Goal: Transaction & Acquisition: Purchase product/service

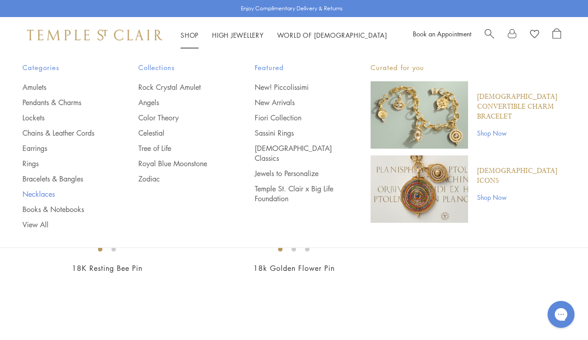
click at [47, 193] on link "Necklaces" at bounding box center [62, 194] width 80 height 10
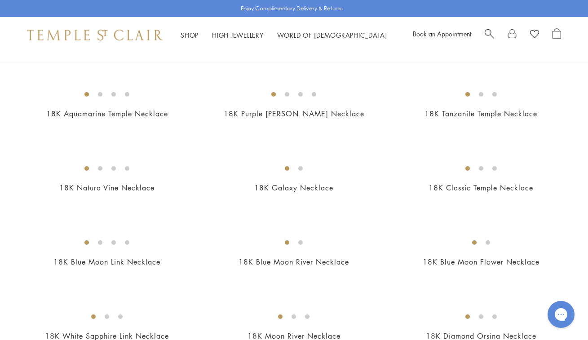
scroll to position [759, 0]
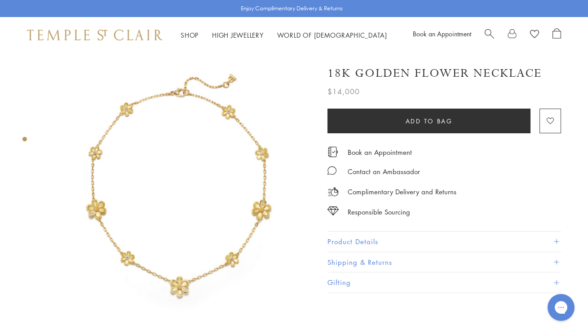
click at [204, 177] on img at bounding box center [179, 187] width 269 height 269
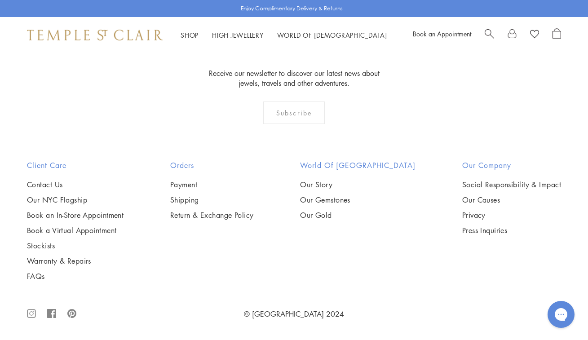
scroll to position [2067, 0]
click at [0, 0] on img at bounding box center [0, 0] width 0 height 0
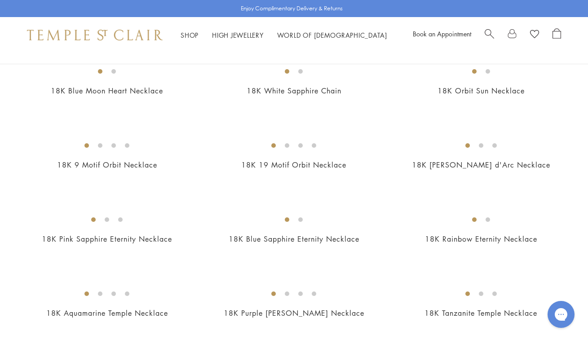
scroll to position [549, 0]
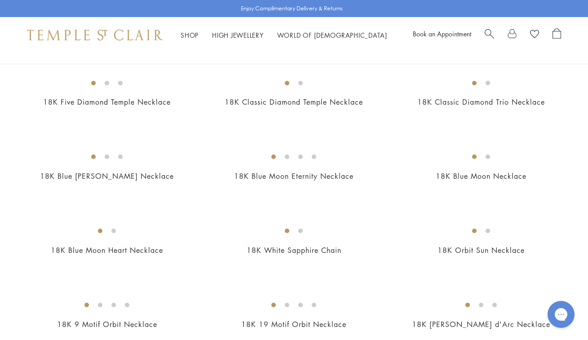
scroll to position [389, 0]
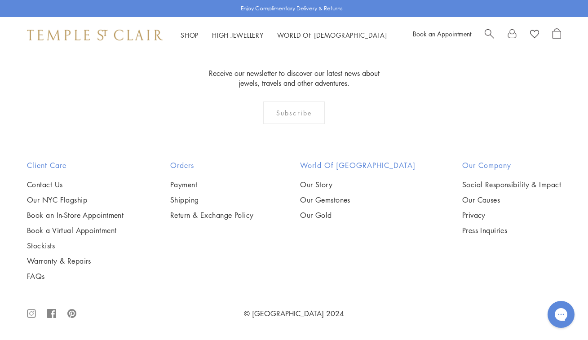
scroll to position [1764, 0]
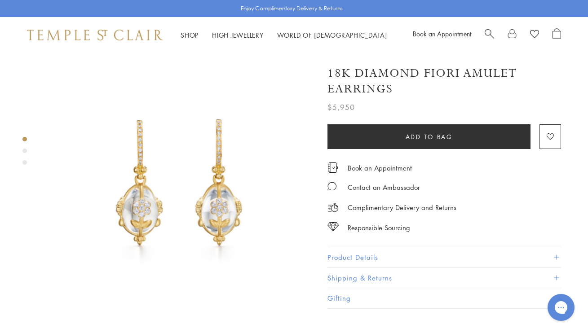
click at [217, 190] on img at bounding box center [179, 187] width 269 height 269
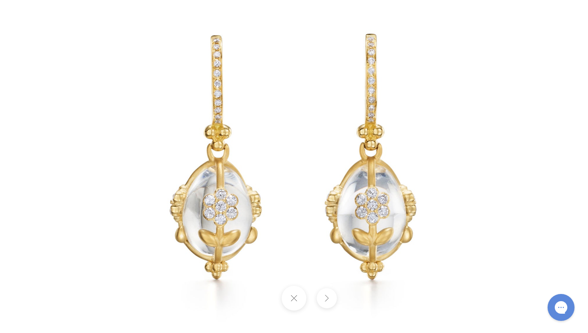
click at [327, 296] on button at bounding box center [327, 298] width 20 height 20
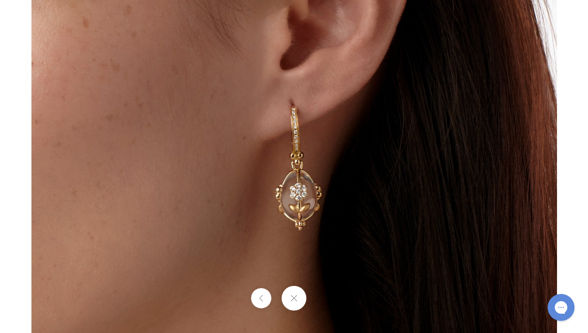
click at [327, 297] on div at bounding box center [294, 298] width 588 height 25
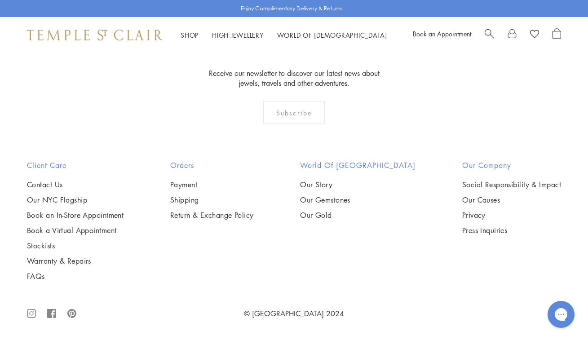
scroll to position [3743, 0]
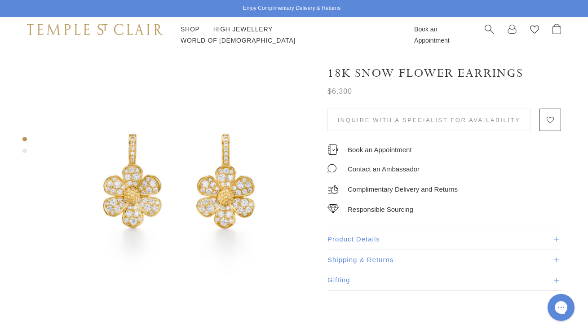
click at [231, 181] on img at bounding box center [179, 187] width 269 height 269
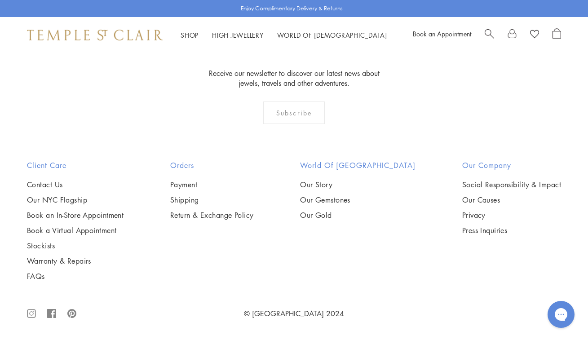
scroll to position [3782, 0]
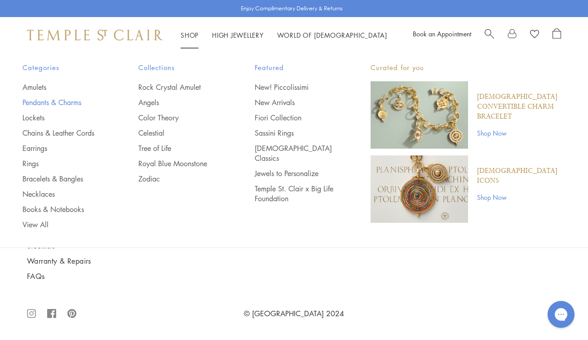
click at [68, 99] on link "Pendants & Charms" at bounding box center [62, 102] width 80 height 10
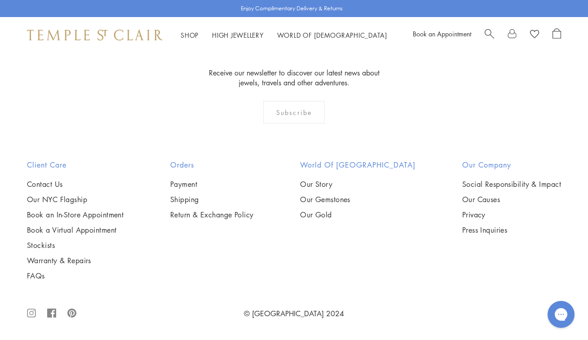
scroll to position [3929, 0]
click at [0, 0] on img at bounding box center [0, 0] width 0 height 0
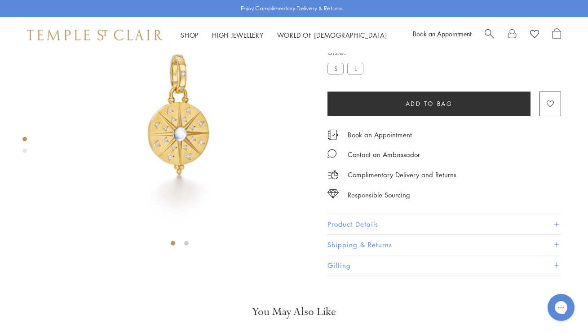
scroll to position [71, 0]
